Goal: Task Accomplishment & Management: Use online tool/utility

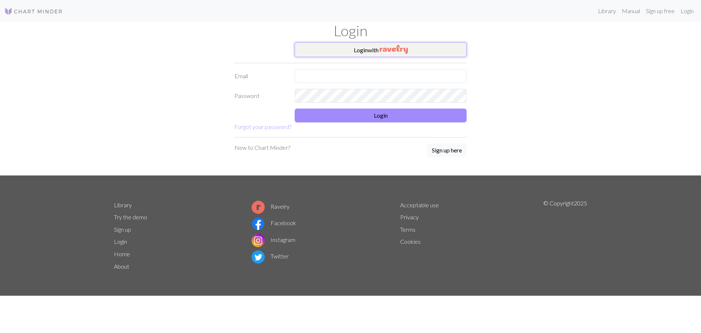
click at [348, 46] on button "Login with" at bounding box center [381, 49] width 172 height 15
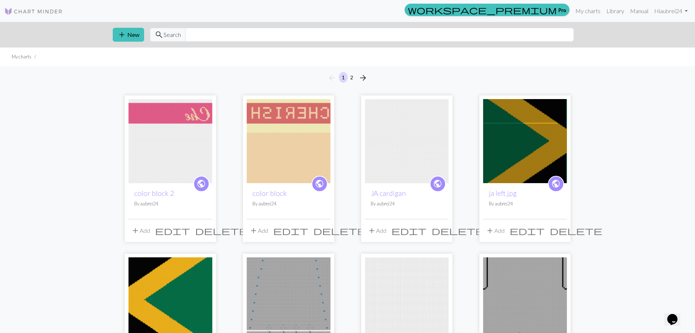
click at [171, 118] on img at bounding box center [171, 141] width 84 height 84
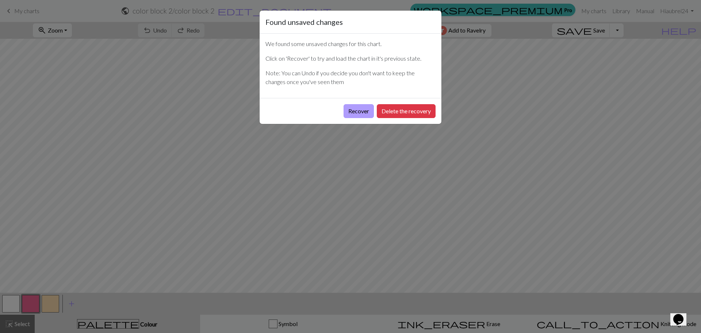
click at [348, 108] on button "Recover" at bounding box center [359, 111] width 30 height 14
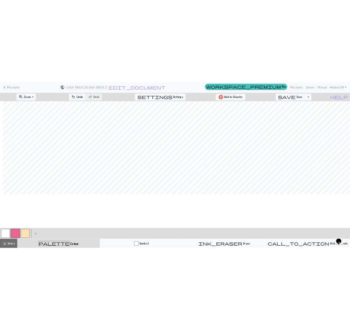
scroll to position [183, 335]
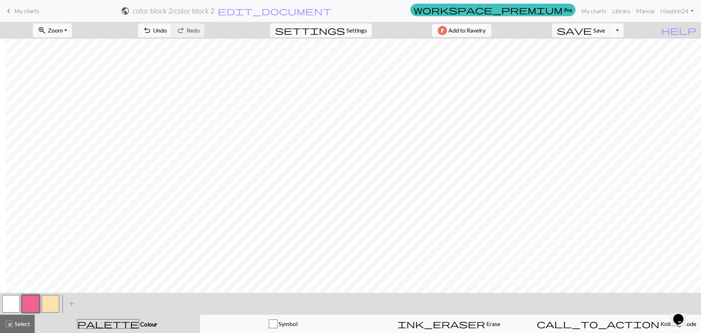
click at [53, 306] on button "button" at bounding box center [51, 304] width 18 height 18
click at [29, 310] on button "button" at bounding box center [31, 304] width 18 height 18
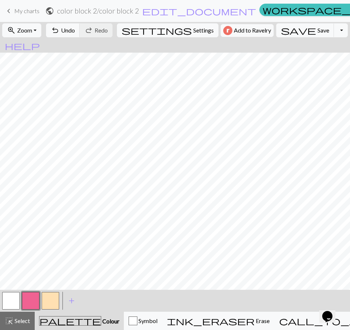
click at [55, 299] on button "button" at bounding box center [51, 301] width 18 height 18
click at [29, 296] on button "button" at bounding box center [31, 301] width 18 height 18
click at [48, 301] on button "button" at bounding box center [51, 301] width 18 height 18
click at [31, 298] on button "button" at bounding box center [31, 301] width 18 height 18
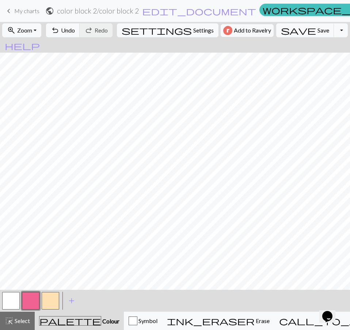
click at [49, 300] on button "button" at bounding box center [51, 301] width 18 height 18
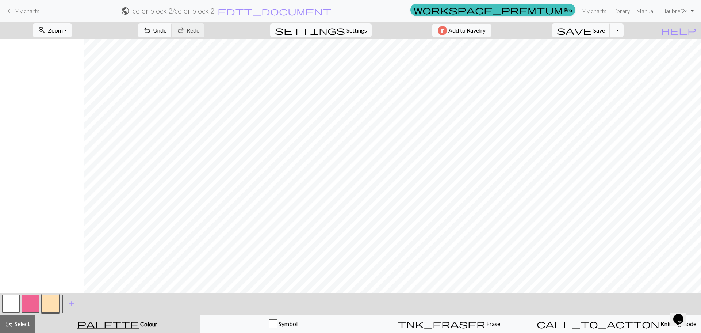
scroll to position [146, 335]
click at [592, 33] on span "save" at bounding box center [574, 30] width 35 height 10
drag, startPoint x: 438, startPoint y: 292, endPoint x: 304, endPoint y: 295, distance: 134.4
click at [304, 295] on div "< > add Add a colour" at bounding box center [350, 303] width 701 height 22
drag, startPoint x: 304, startPoint y: 292, endPoint x: 188, endPoint y: 295, distance: 115.8
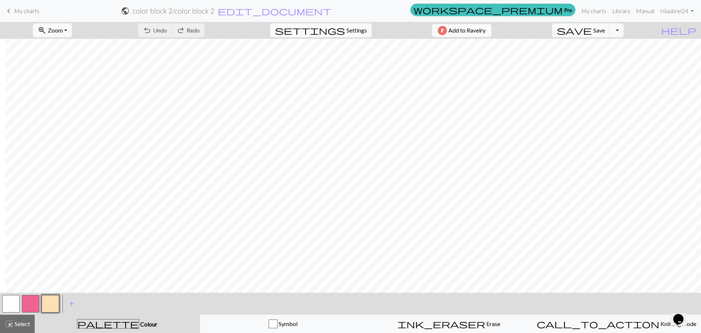
click at [188, 295] on div "< > add Add a colour" at bounding box center [350, 303] width 701 height 22
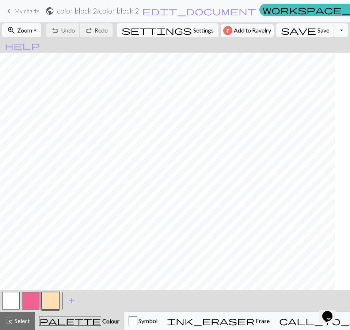
scroll to position [146, 375]
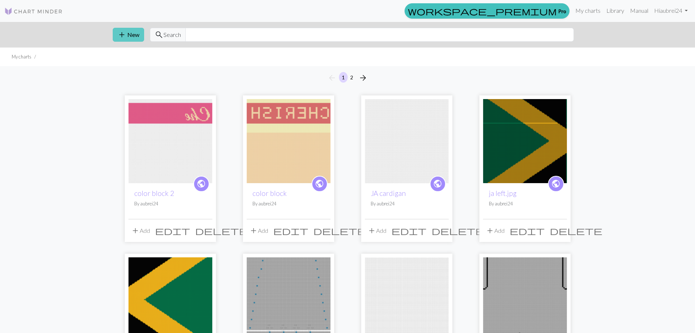
click at [130, 37] on button "add New" at bounding box center [128, 35] width 31 height 14
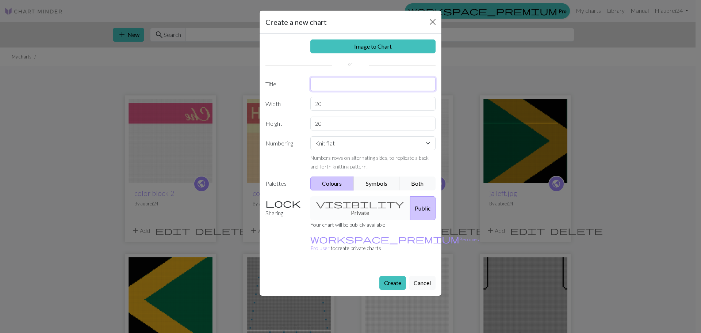
click at [325, 79] on input "text" at bounding box center [373, 84] width 126 height 14
type input "Color block Cherish"
drag, startPoint x: 333, startPoint y: 107, endPoint x: 234, endPoint y: 106, distance: 98.2
click at [234, 106] on div "Create a new chart Image to Chart Title Color block Cherish Width 20 Height 20 …" at bounding box center [350, 166] width 701 height 333
type input "102"
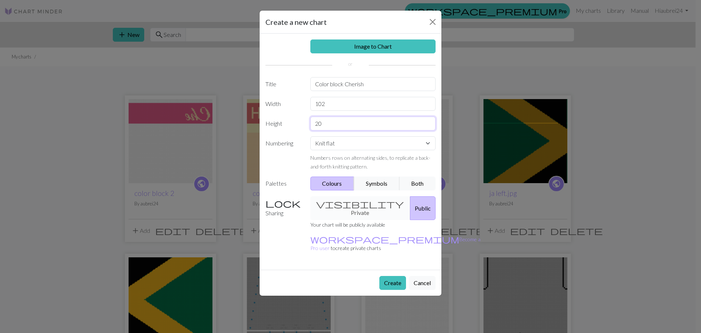
drag, startPoint x: 331, startPoint y: 127, endPoint x: 290, endPoint y: 118, distance: 42.6
click at [290, 118] on div "Height 20" at bounding box center [350, 123] width 179 height 14
type input "138"
click at [400, 276] on button "Create" at bounding box center [392, 283] width 27 height 14
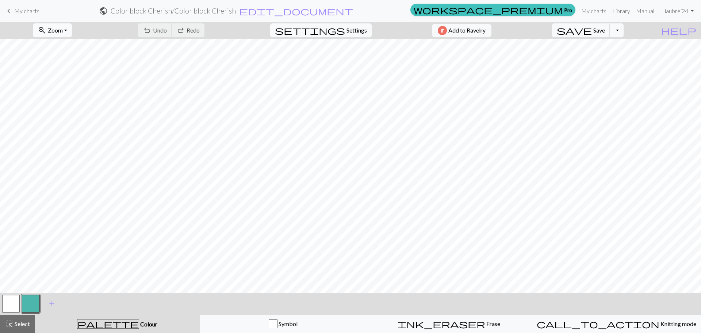
click at [63, 28] on span "Zoom" at bounding box center [55, 30] width 15 height 7
click at [65, 90] on button "50%" at bounding box center [62, 88] width 58 height 12
click at [63, 28] on span "Zoom" at bounding box center [55, 30] width 15 height 7
click at [59, 98] on button "100%" at bounding box center [62, 99] width 58 height 12
click at [7, 304] on button "button" at bounding box center [11, 304] width 18 height 18
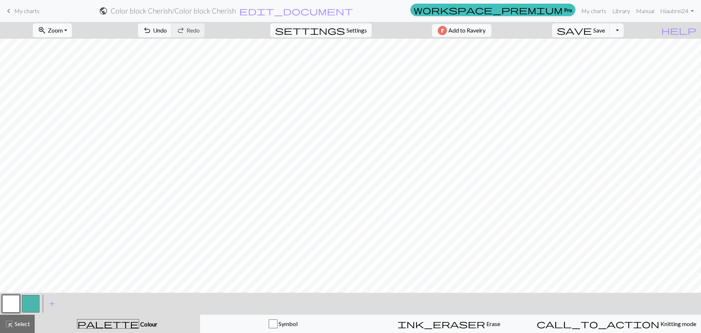
click at [63, 28] on span "Zoom" at bounding box center [55, 30] width 15 height 7
click at [56, 86] on button "50%" at bounding box center [62, 88] width 58 height 12
click at [17, 322] on span "Select" at bounding box center [22, 323] width 16 height 7
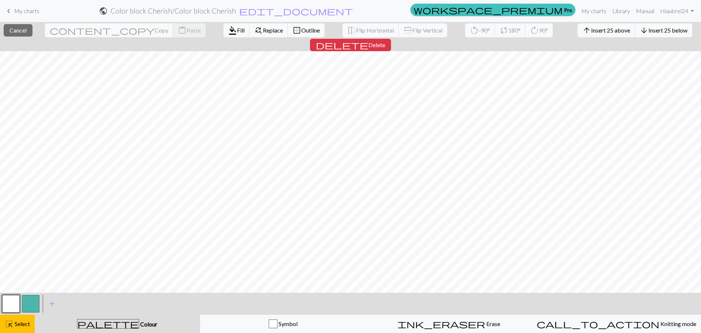
click at [32, 306] on button "button" at bounding box center [31, 304] width 18 height 18
click at [29, 299] on button "button" at bounding box center [31, 304] width 18 height 18
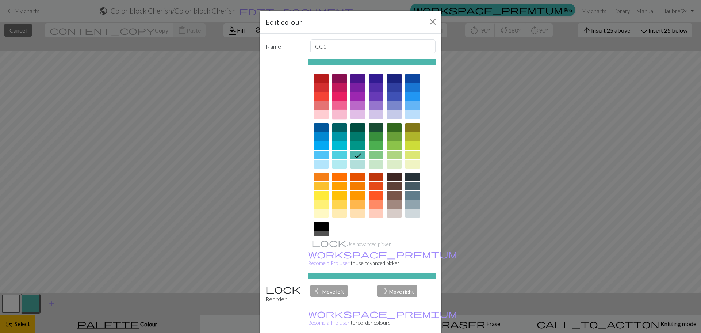
click at [336, 113] on div at bounding box center [339, 114] width 15 height 9
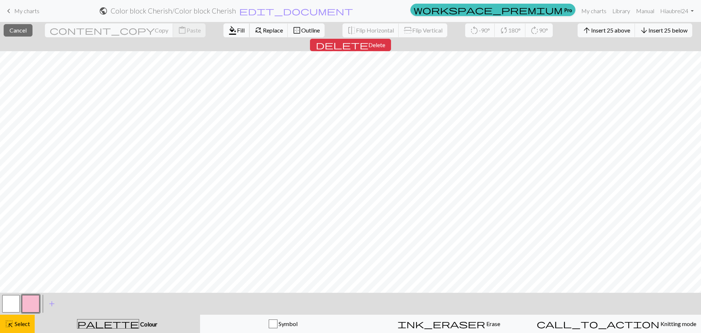
click at [228, 33] on span "format_color_fill" at bounding box center [232, 30] width 9 height 10
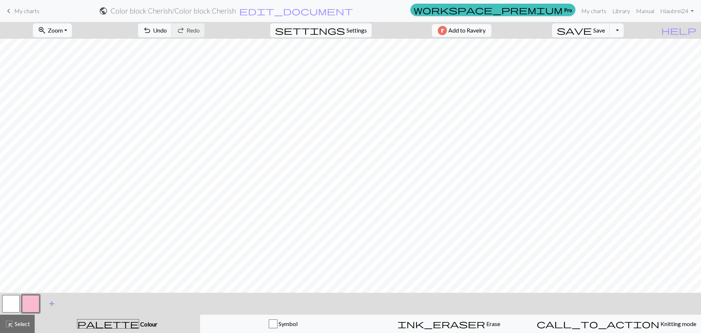
click at [50, 303] on span "add" at bounding box center [51, 303] width 9 height 10
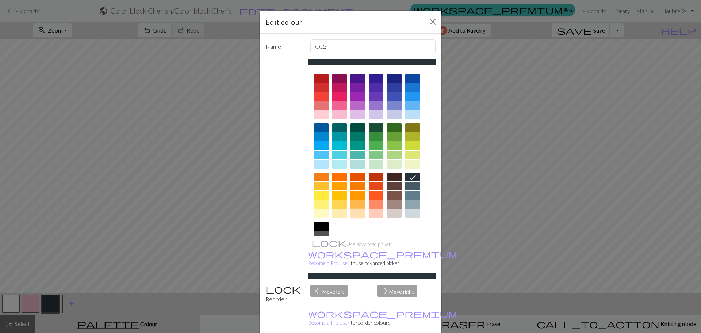
click at [350, 215] on div at bounding box center [357, 213] width 15 height 9
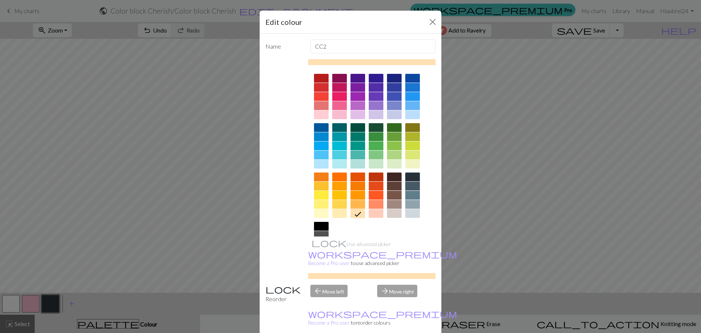
click at [338, 212] on div at bounding box center [339, 213] width 15 height 9
drag, startPoint x: 392, startPoint y: 325, endPoint x: 385, endPoint y: 315, distance: 12.1
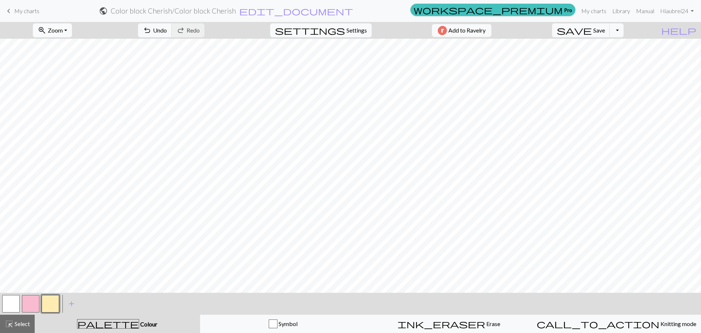
click at [46, 33] on span "zoom_in" at bounding box center [42, 30] width 9 height 10
click at [58, 97] on button "100%" at bounding box center [62, 99] width 58 height 12
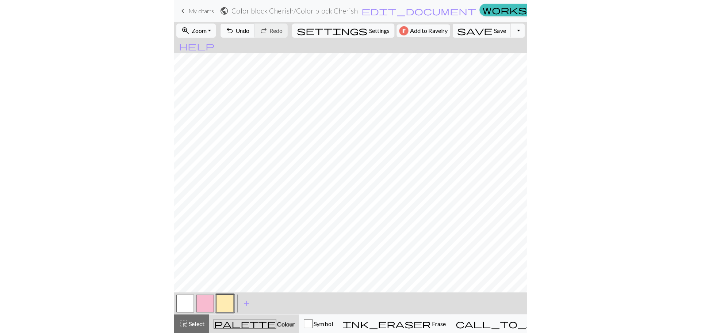
scroll to position [146, 35]
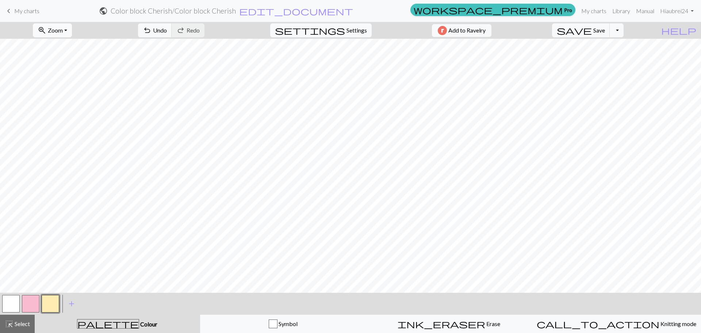
click at [68, 25] on button "zoom_in Zoom Zoom" at bounding box center [52, 30] width 39 height 14
click at [61, 46] on button "Fit all" at bounding box center [62, 47] width 58 height 12
click at [592, 31] on span "save" at bounding box center [574, 30] width 35 height 10
click at [21, 327] on div "highlight_alt Select Select" at bounding box center [17, 323] width 25 height 9
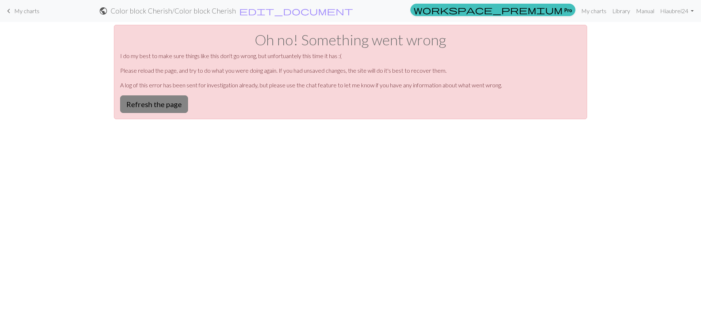
click at [151, 104] on button "Refresh the page" at bounding box center [154, 104] width 68 height 18
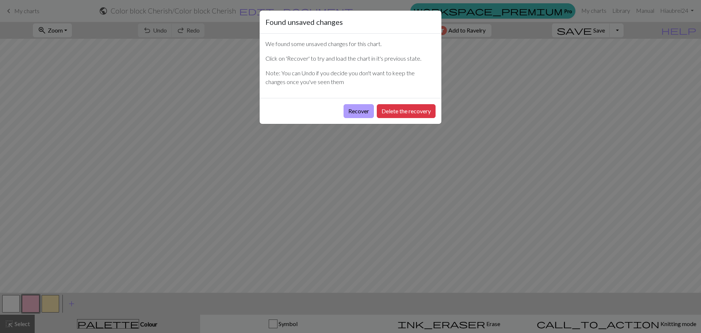
click at [353, 112] on button "Recover" at bounding box center [359, 111] width 30 height 14
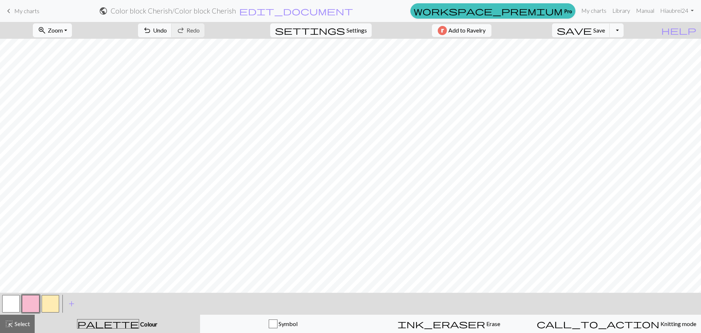
click at [63, 29] on span "Zoom" at bounding box center [55, 30] width 15 height 7
click at [66, 49] on button "Fit all" at bounding box center [62, 47] width 58 height 12
click at [14, 320] on span "Select" at bounding box center [22, 323] width 16 height 7
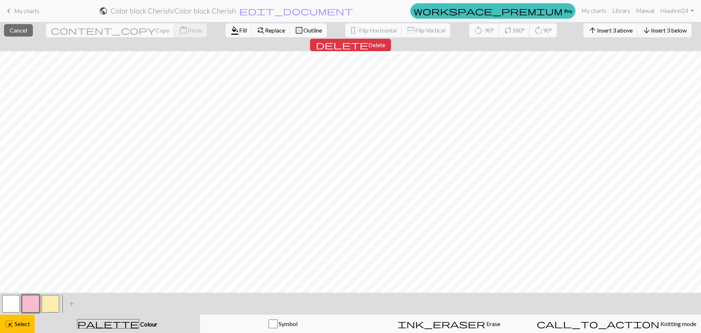
click at [11, 305] on button "button" at bounding box center [11, 304] width 18 height 18
click at [239, 30] on span "Fill" at bounding box center [243, 30] width 8 height 7
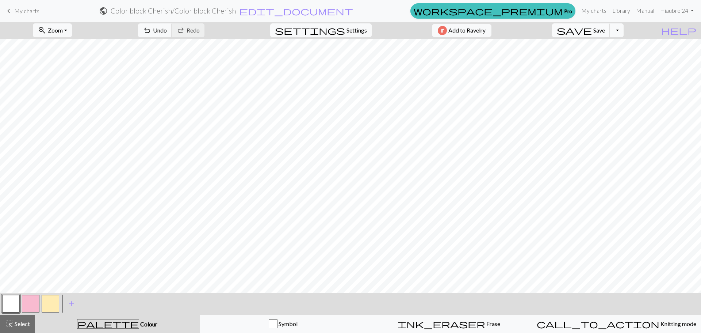
click at [592, 27] on span "save" at bounding box center [574, 30] width 35 height 10
click at [74, 301] on span "add" at bounding box center [71, 303] width 9 height 10
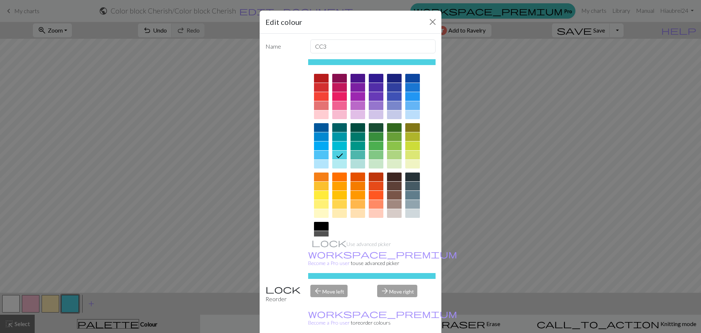
click at [352, 215] on div at bounding box center [357, 213] width 15 height 9
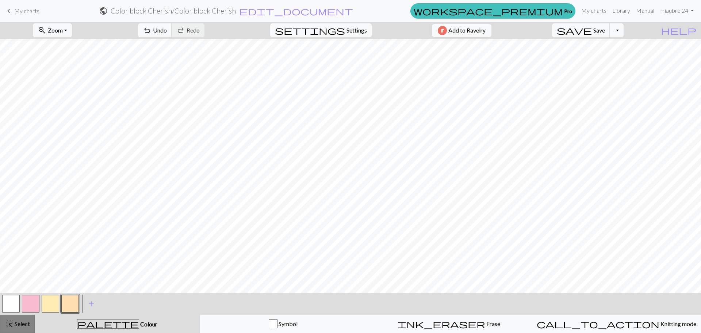
click at [20, 328] on button "highlight_alt Select Select" at bounding box center [17, 323] width 35 height 18
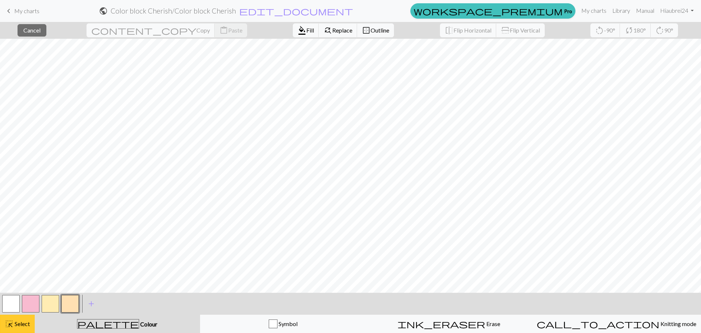
click at [23, 322] on span "Select" at bounding box center [22, 323] width 16 height 7
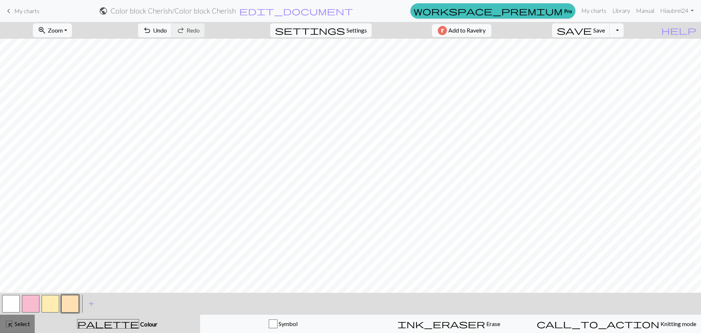
click at [24, 324] on span "Select" at bounding box center [22, 323] width 16 height 7
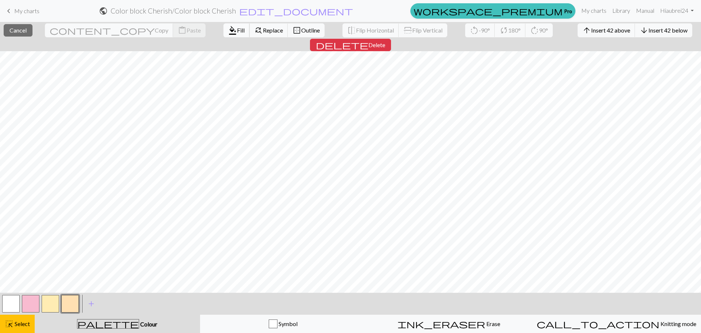
click at [228, 27] on span "format_color_fill" at bounding box center [232, 30] width 9 height 10
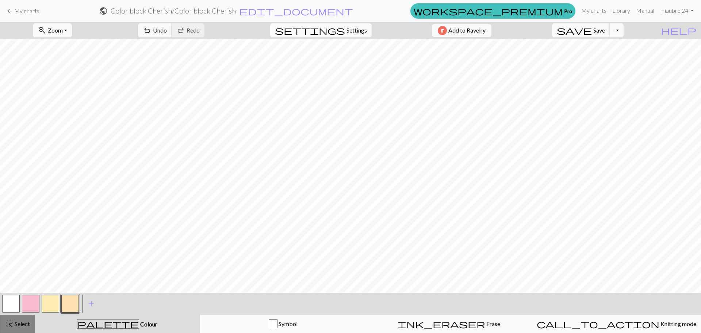
click at [12, 327] on span "highlight_alt" at bounding box center [9, 323] width 9 height 10
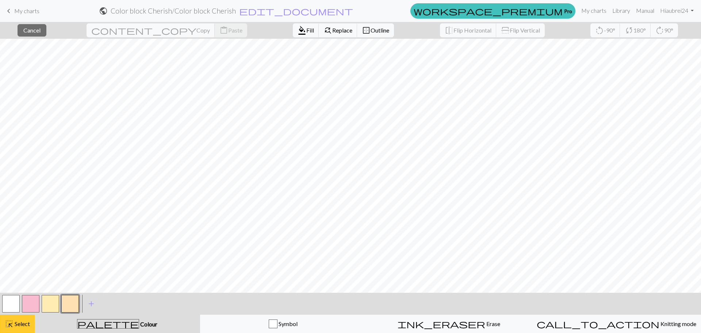
click at [21, 326] on span "Select" at bounding box center [22, 323] width 16 height 7
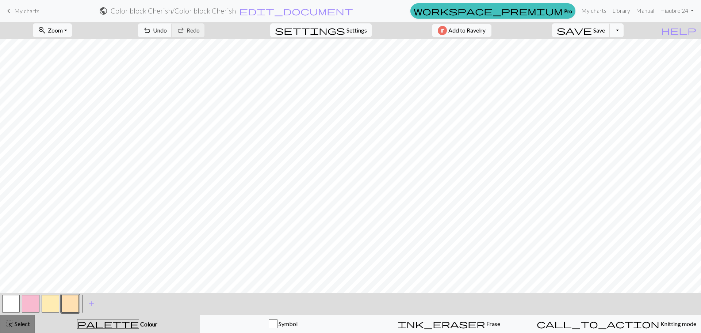
click at [21, 325] on span "Select" at bounding box center [22, 323] width 16 height 7
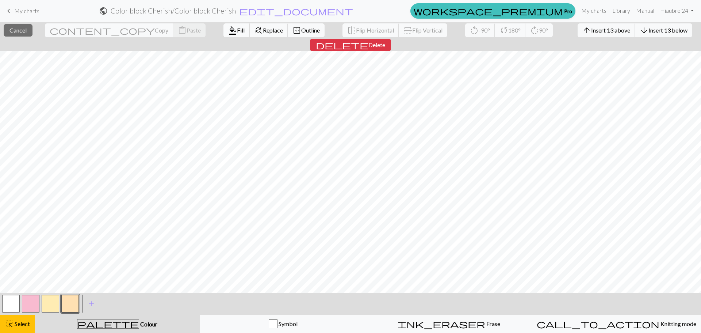
click at [228, 26] on span "format_color_fill" at bounding box center [232, 30] width 9 height 10
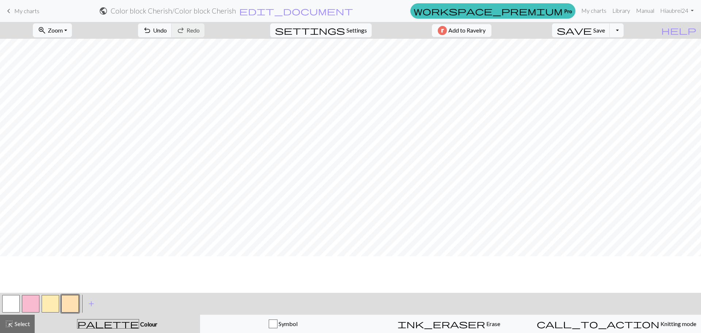
scroll to position [0, 0]
click at [51, 300] on button "button" at bounding box center [51, 304] width 18 height 18
click at [8, 323] on span "highlight_alt" at bounding box center [9, 323] width 9 height 10
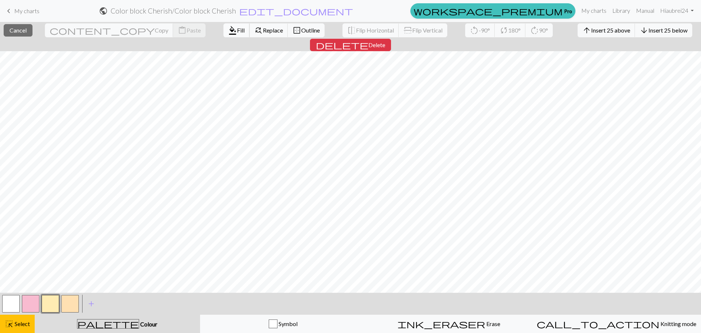
click at [237, 33] on span "Fill" at bounding box center [241, 30] width 8 height 7
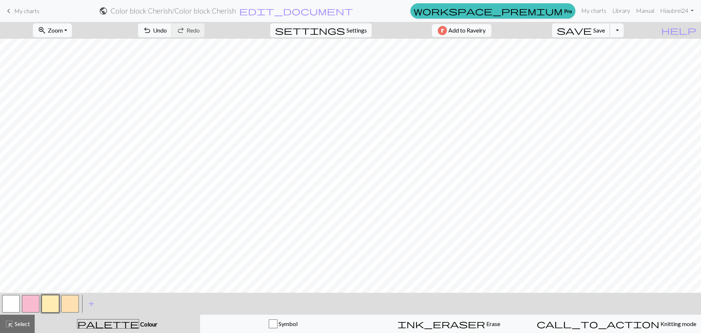
click at [609, 35] on button "save Save Save" at bounding box center [581, 30] width 58 height 14
click at [605, 29] on span "Save" at bounding box center [599, 30] width 12 height 7
click at [63, 30] on span "Zoom" at bounding box center [55, 30] width 15 height 7
click at [69, 103] on button "100%" at bounding box center [62, 99] width 58 height 12
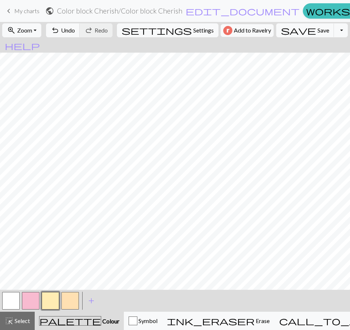
scroll to position [146, 242]
click at [29, 32] on span "Zoom" at bounding box center [24, 30] width 15 height 7
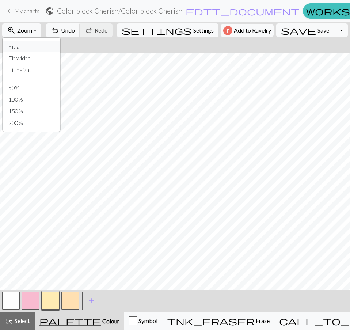
click at [29, 42] on button "Fit all" at bounding box center [32, 47] width 58 height 12
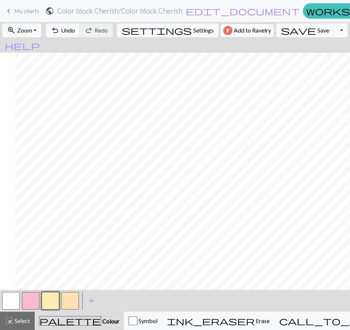
scroll to position [0, 58]
click at [30, 300] on button "button" at bounding box center [31, 301] width 18 height 18
click at [47, 305] on button "button" at bounding box center [51, 301] width 18 height 18
click at [291, 26] on button "save Save Save" at bounding box center [305, 30] width 58 height 14
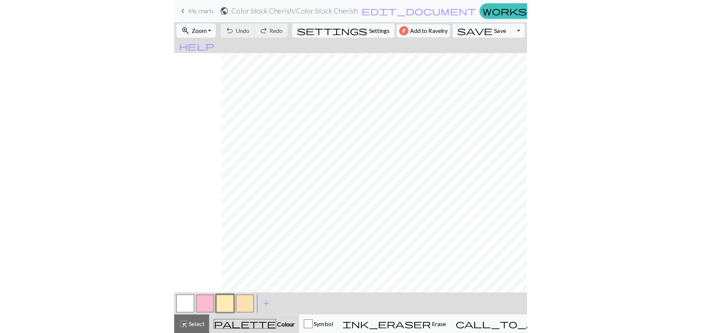
scroll to position [0, 87]
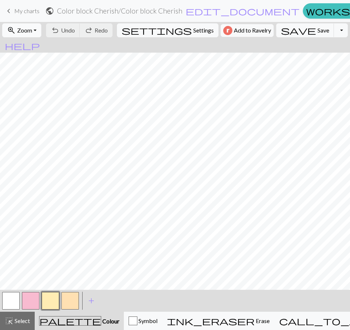
click at [16, 32] on span "zoom_in" at bounding box center [11, 30] width 9 height 10
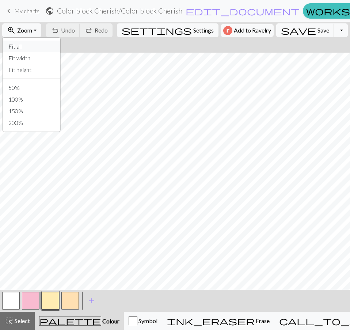
click at [30, 47] on button "Fit all" at bounding box center [32, 47] width 58 height 12
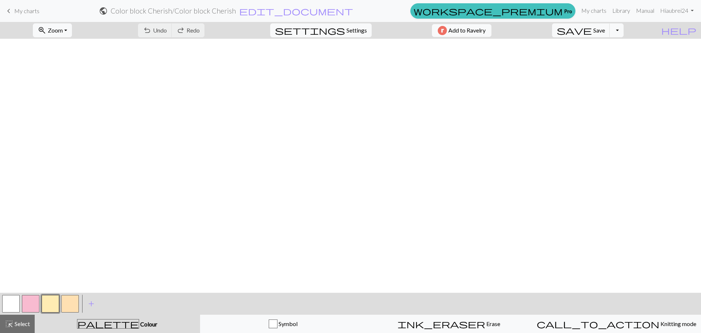
scroll to position [0, 0]
